Goal: Task Accomplishment & Management: Manage account settings

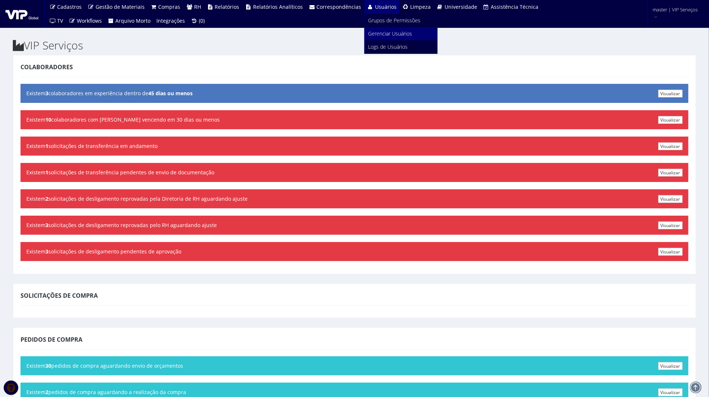
click at [392, 33] on span "Gerenciar Usuários" at bounding box center [390, 33] width 44 height 7
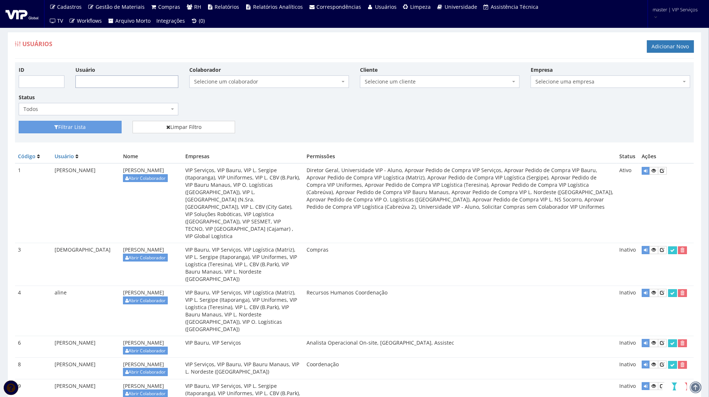
click at [96, 86] on input "Usuário" at bounding box center [126, 81] width 103 height 12
type input "ana.lima"
click at [19, 121] on button "Filtrar Lista" at bounding box center [70, 127] width 103 height 12
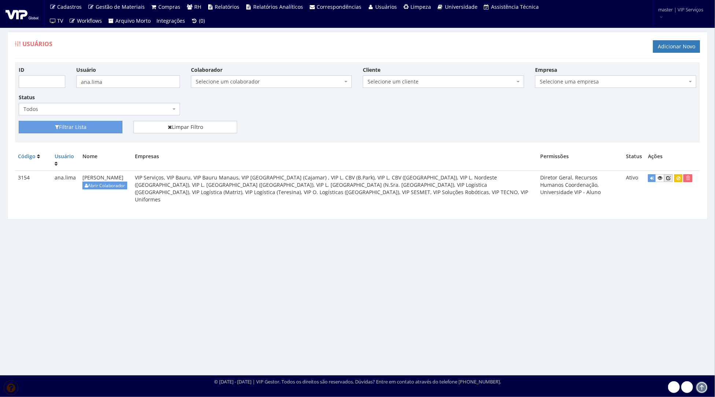
click at [667, 177] on icon at bounding box center [668, 177] width 4 height 5
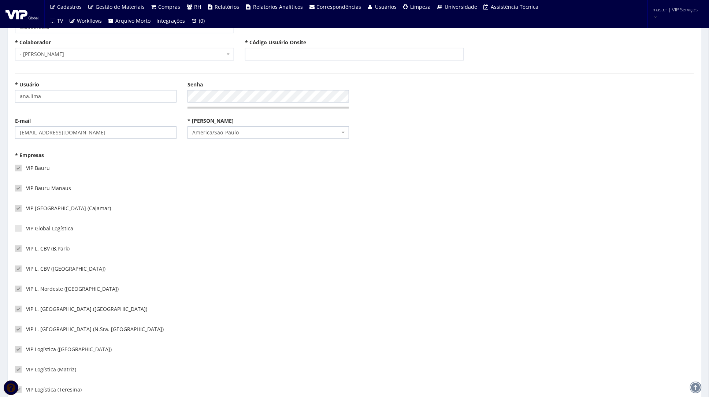
scroll to position [48, 0]
click at [38, 223] on label "VIP Global Logística" at bounding box center [44, 226] width 58 height 7
click at [31, 224] on input"] "VIP Global Logística" at bounding box center [28, 226] width 5 height 5
checkbox input"] "true"
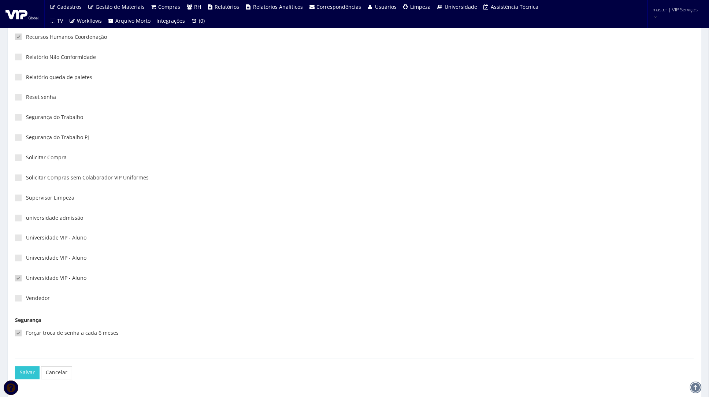
scroll to position [1808, 0]
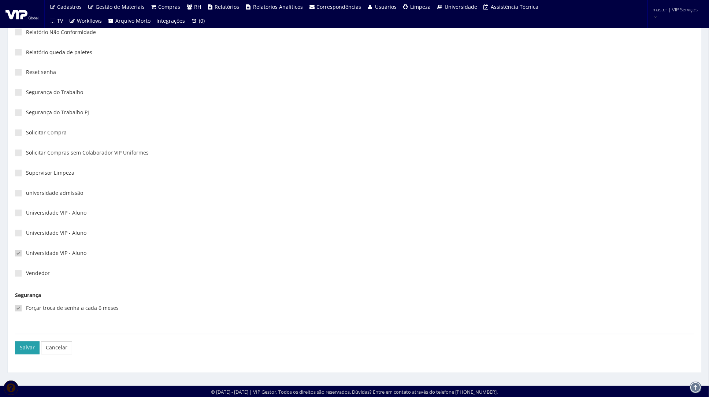
click at [25, 347] on button "Salvar" at bounding box center [27, 348] width 25 height 12
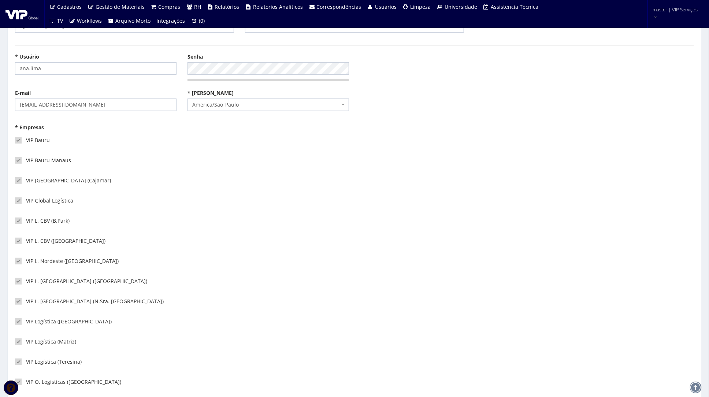
scroll to position [62, 0]
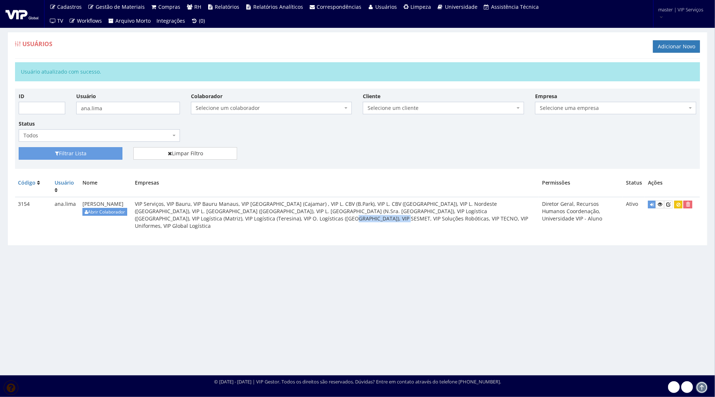
drag, startPoint x: 279, startPoint y: 220, endPoint x: 227, endPoint y: 220, distance: 51.6
click at [227, 220] on td "VIP Serviços, VIP Bauru, VIP Bauru Manaus, VIP [GEOGRAPHIC_DATA] (Cajamar) , VI…" at bounding box center [335, 215] width 407 height 36
